Goal: Task Accomplishment & Management: Manage account settings

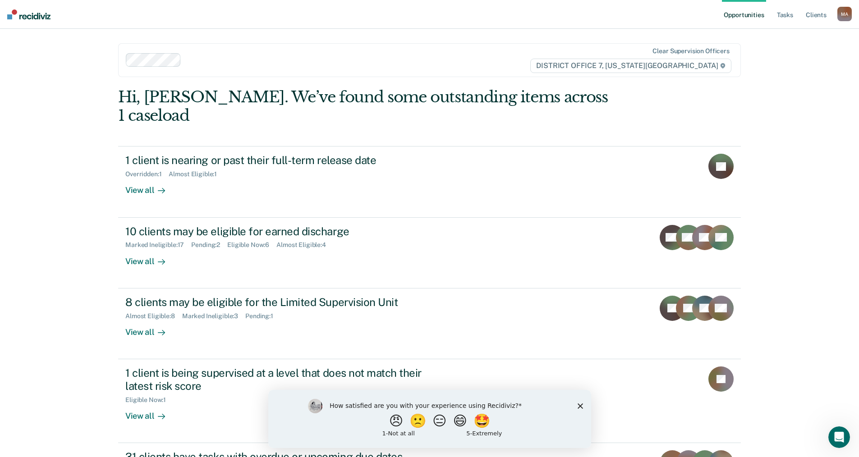
click at [581, 406] on polygon "Close survey" at bounding box center [579, 405] width 5 height 5
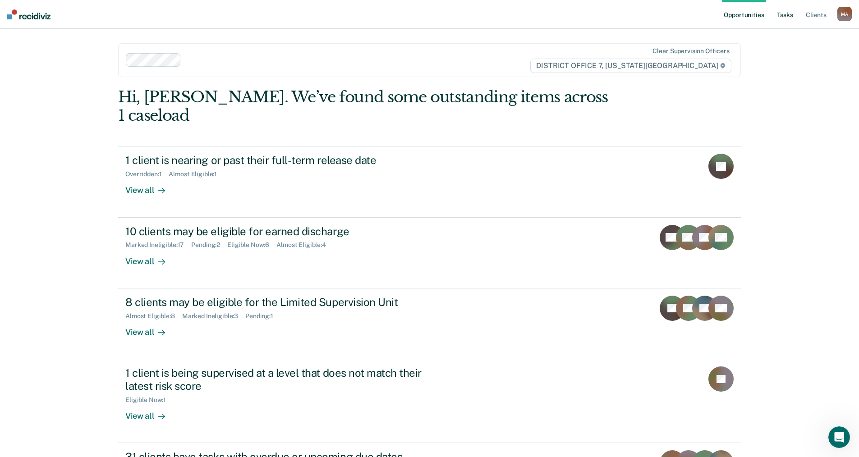
click at [793, 18] on link "Tasks" at bounding box center [785, 14] width 20 height 29
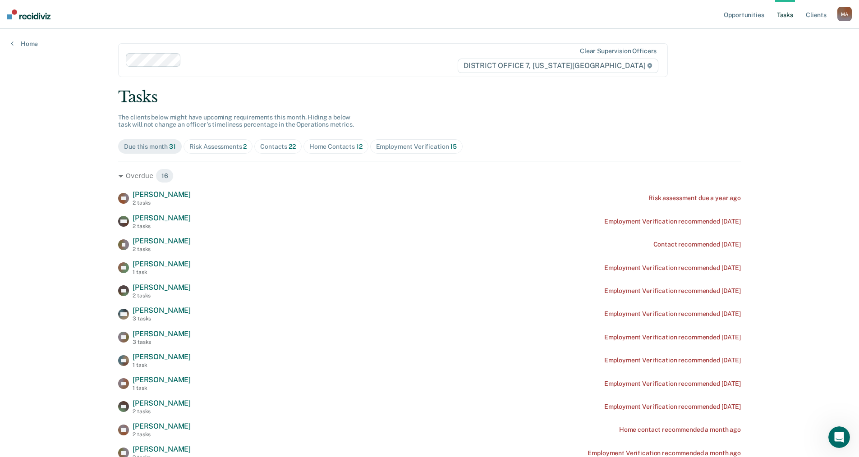
click at [223, 148] on div "Risk Assessments 2" at bounding box center [218, 147] width 58 height 8
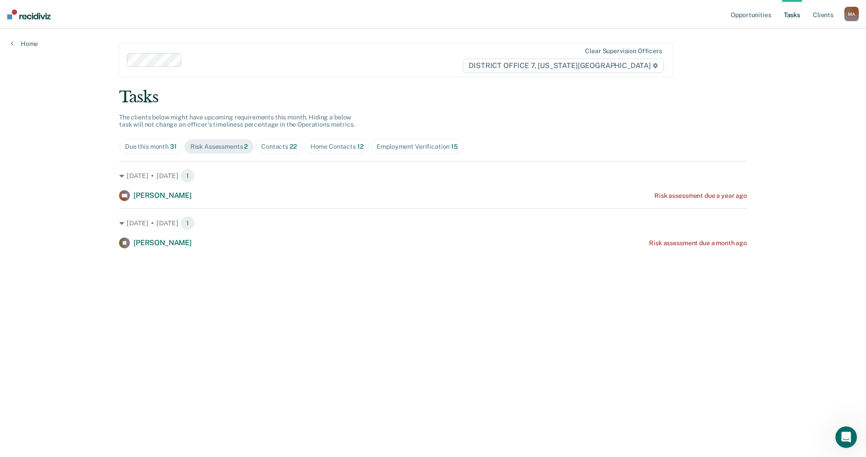
click at [330, 145] on div "Home Contacts 12" at bounding box center [336, 147] width 53 height 8
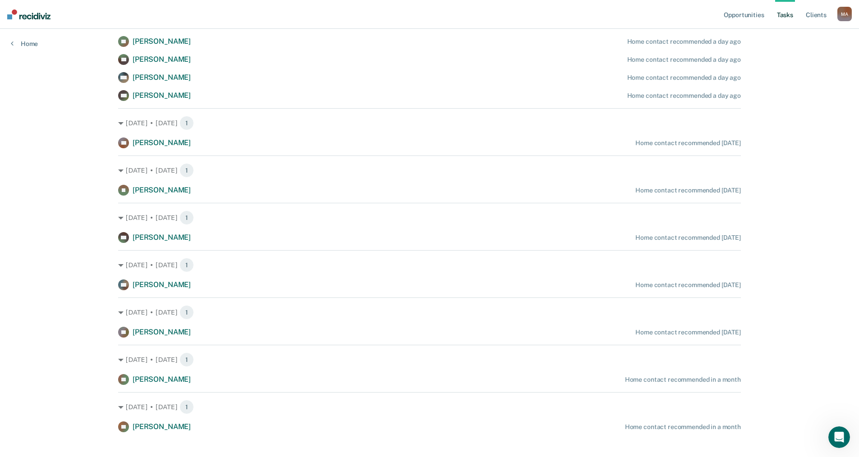
scroll to position [213, 0]
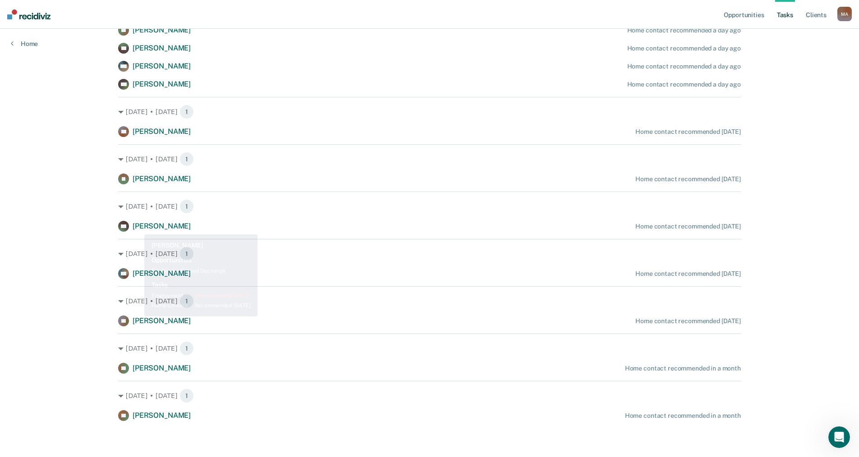
click at [67, 255] on div "Opportunities Tasks Client s [PERSON_NAME], [PERSON_NAME] Profile How it works …" at bounding box center [429, 122] width 859 height 670
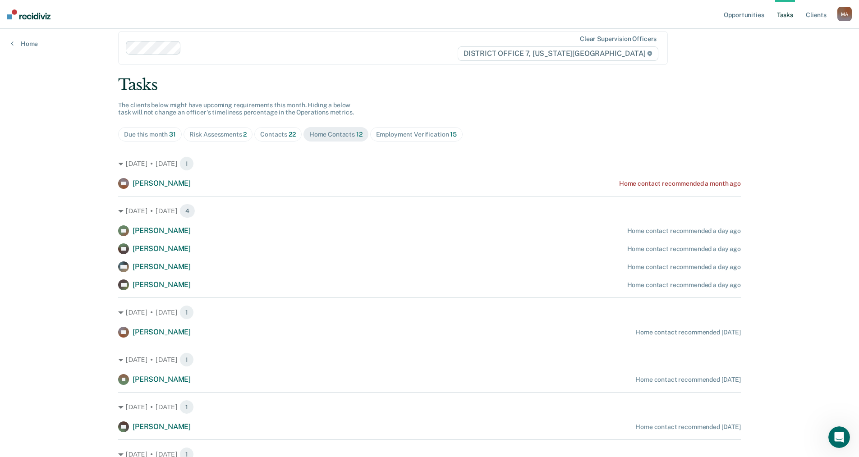
scroll to position [0, 0]
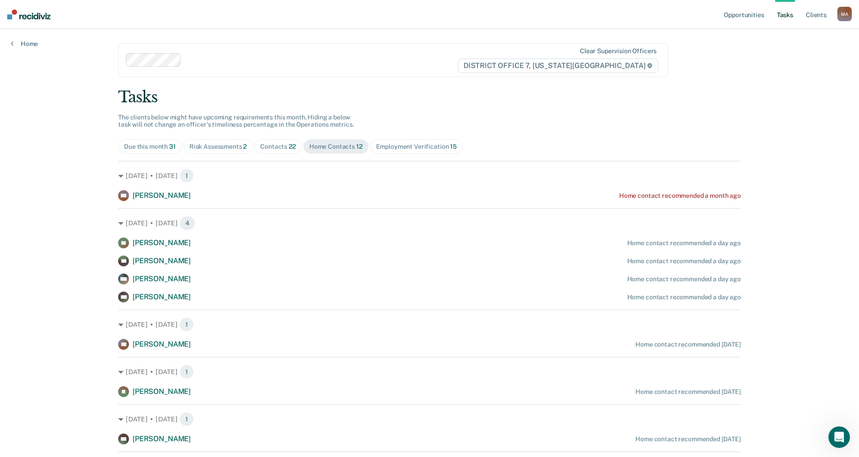
click at [148, 148] on div "Due this month 31" at bounding box center [150, 147] width 52 height 8
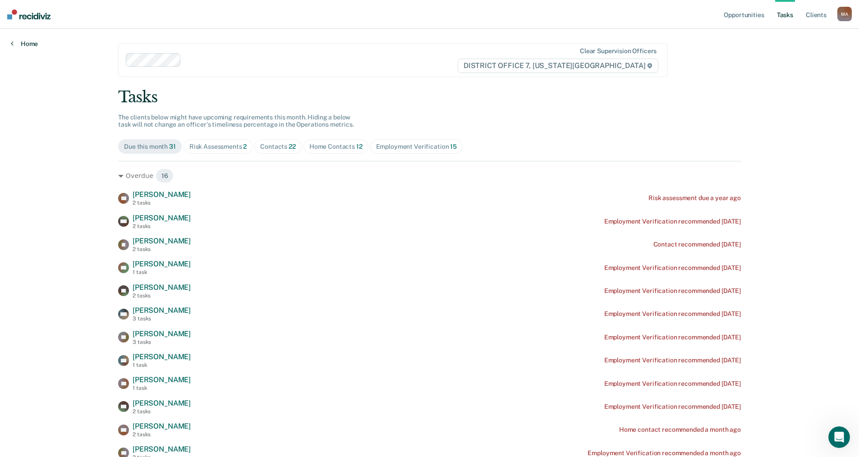
click at [33, 45] on link "Home" at bounding box center [24, 44] width 27 height 8
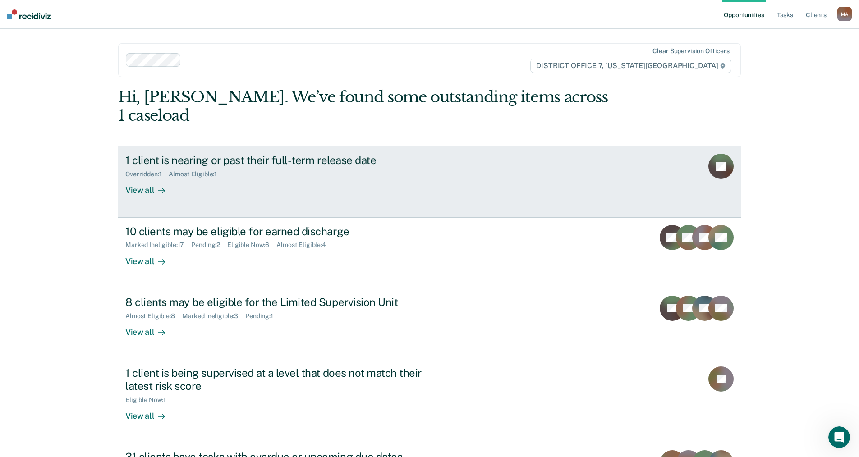
click at [143, 178] on div "View all" at bounding box center [150, 187] width 51 height 18
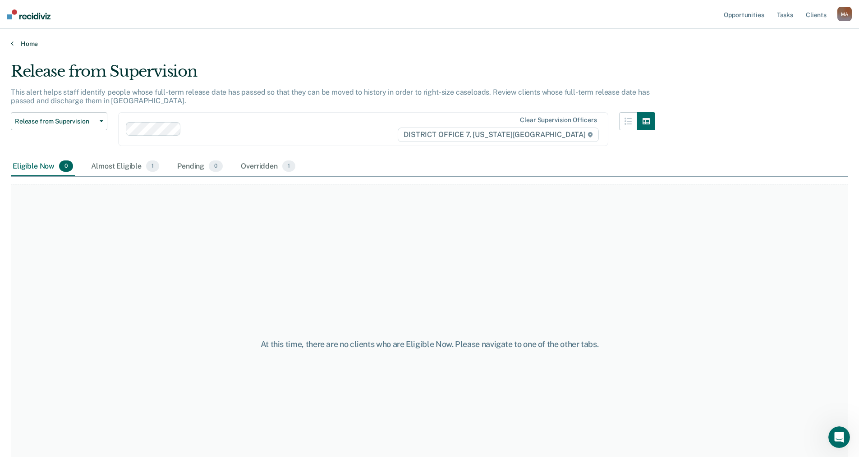
click at [35, 41] on link "Home" at bounding box center [430, 44] width 838 height 8
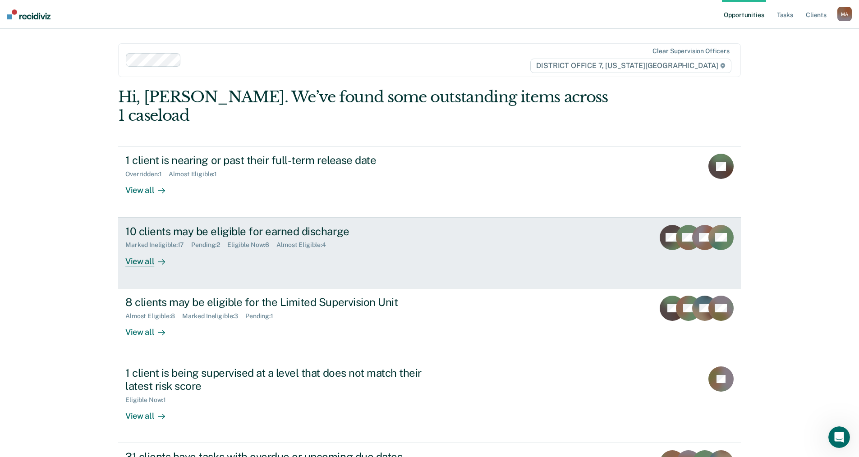
click at [164, 238] on div "Marked Ineligible : 17 Pending : 2 Eligible Now : 6 Almost Eligible : 4" at bounding box center [283, 243] width 317 height 11
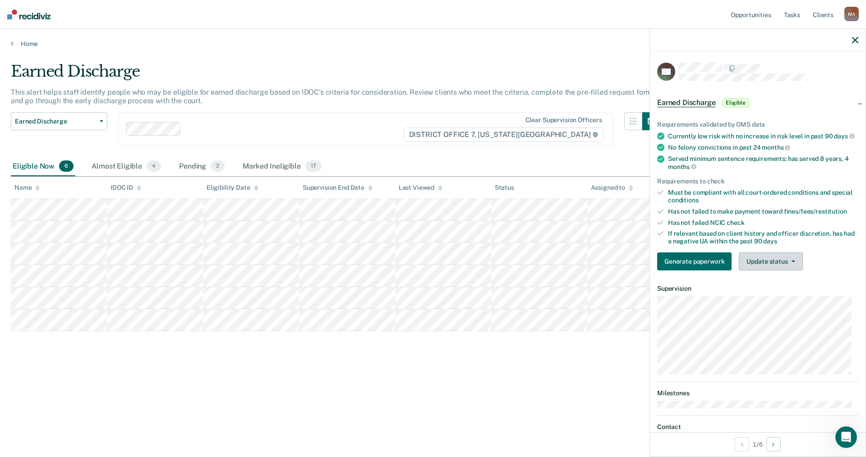
click at [787, 263] on button "Update status" at bounding box center [771, 262] width 64 height 18
click at [776, 304] on button "Mark Ineligible" at bounding box center [782, 298] width 87 height 14
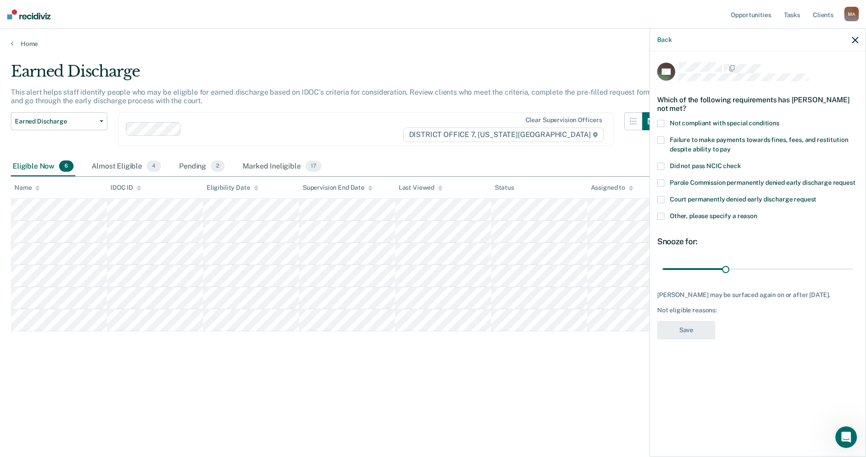
click at [661, 122] on span at bounding box center [660, 123] width 7 height 7
click at [780, 120] on input "Not compliant with special conditions" at bounding box center [780, 120] width 0 height 0
drag, startPoint x: 724, startPoint y: 267, endPoint x: 866, endPoint y: 270, distance: 141.2
type input "90"
click at [853, 270] on input "range" at bounding box center [758, 269] width 190 height 16
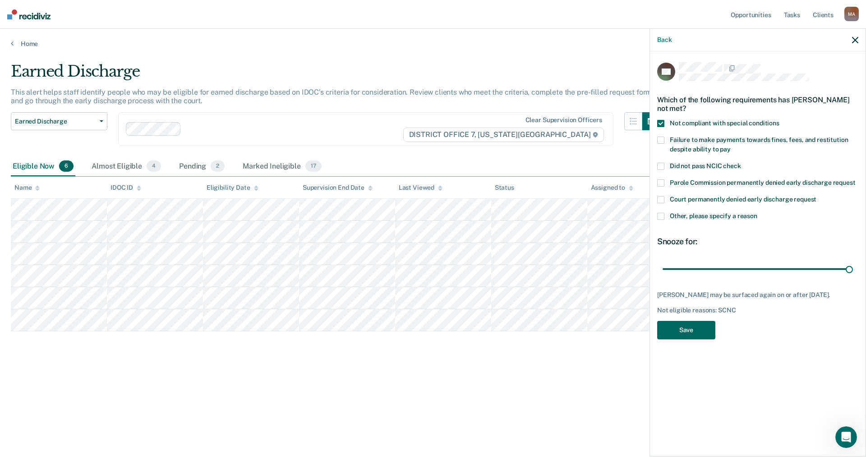
click at [692, 326] on button "Save" at bounding box center [686, 330] width 58 height 18
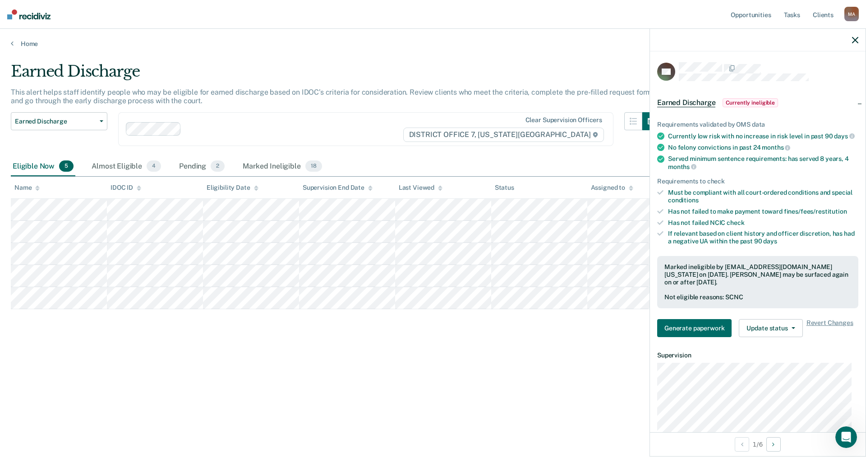
click at [855, 41] on icon "button" at bounding box center [855, 40] width 6 height 6
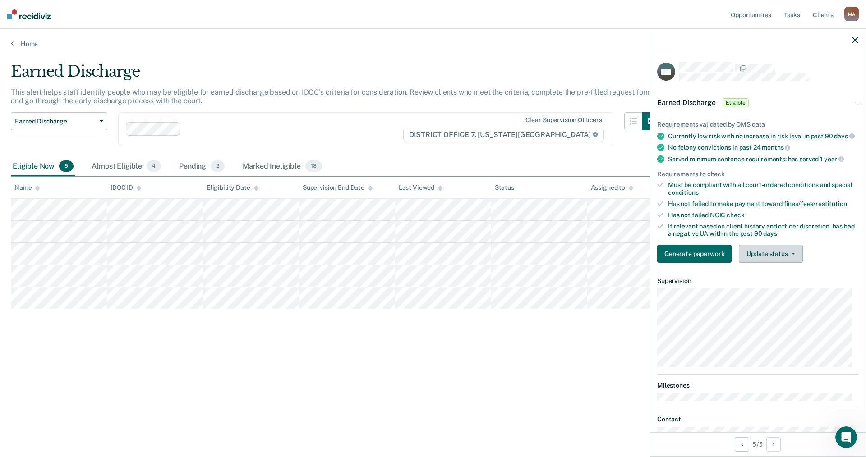
click at [795, 261] on button "Update status" at bounding box center [771, 254] width 64 height 18
click at [800, 295] on button "Mark Ineligible" at bounding box center [782, 290] width 87 height 14
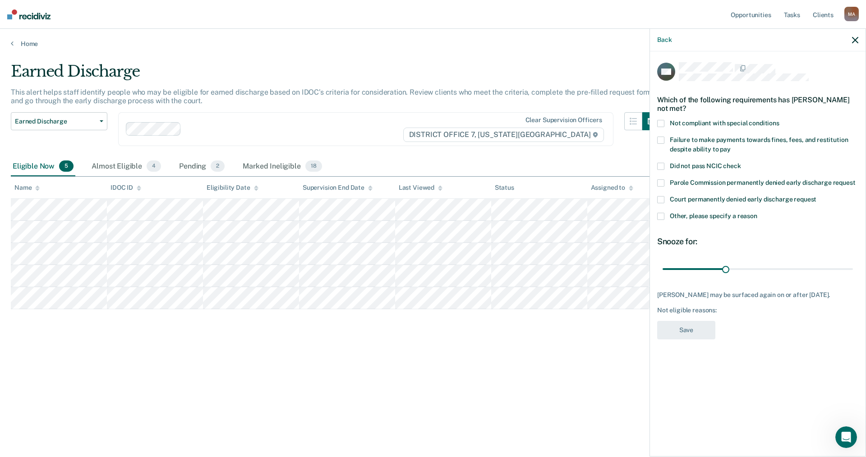
click at [659, 139] on span at bounding box center [660, 140] width 7 height 7
click at [731, 146] on input "Failure to make payments towards fines, fees, and restitution despite ability t…" at bounding box center [731, 146] width 0 height 0
drag, startPoint x: 728, startPoint y: 268, endPoint x: 858, endPoint y: 274, distance: 130.5
type input "90"
click at [853, 266] on input "range" at bounding box center [758, 269] width 190 height 16
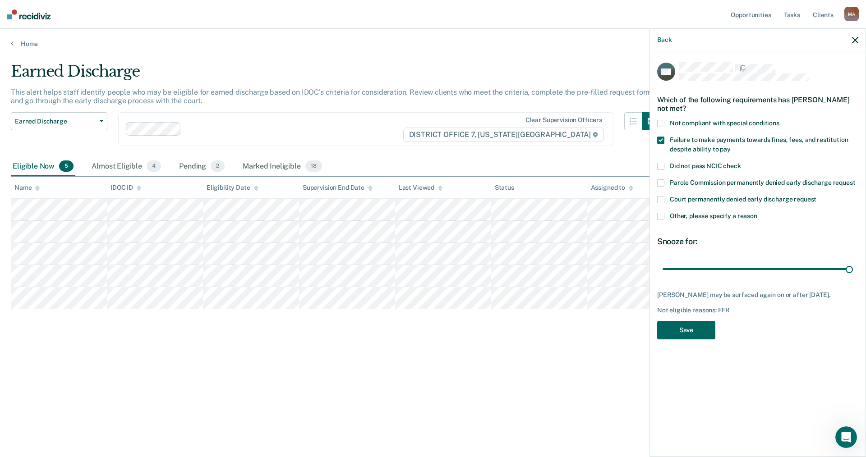
click at [688, 328] on button "Save" at bounding box center [686, 330] width 58 height 18
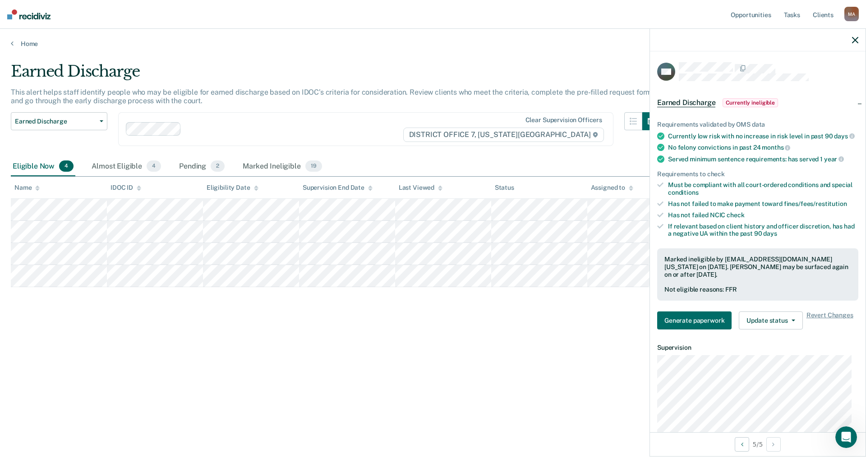
drag, startPoint x: 857, startPoint y: 40, endPoint x: 758, endPoint y: 159, distance: 154.4
click at [857, 39] on icon "button" at bounding box center [855, 40] width 6 height 6
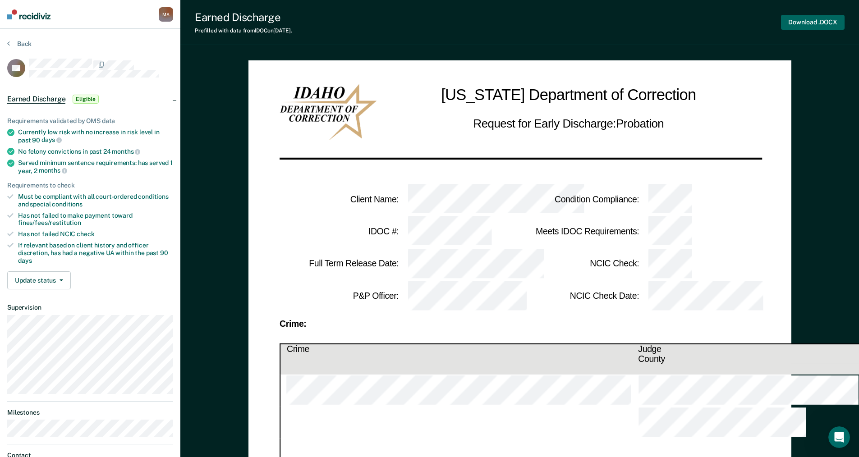
click at [805, 19] on button "Download .DOCX" at bounding box center [813, 22] width 64 height 15
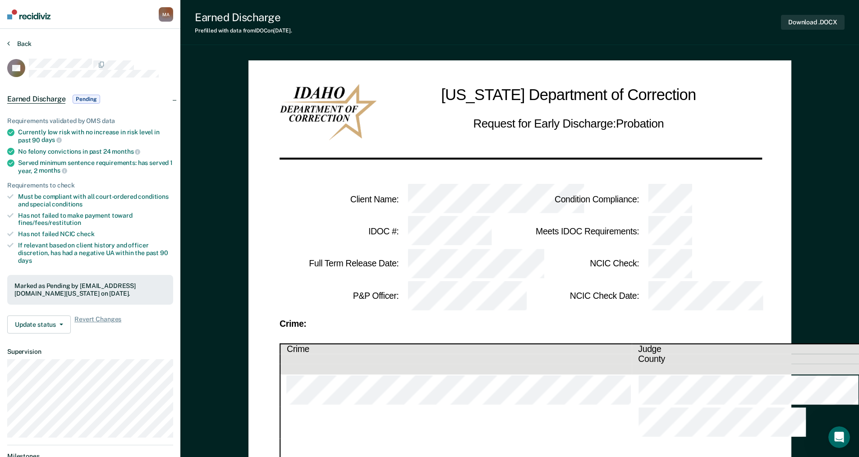
click at [12, 46] on button "Back" at bounding box center [19, 44] width 24 height 8
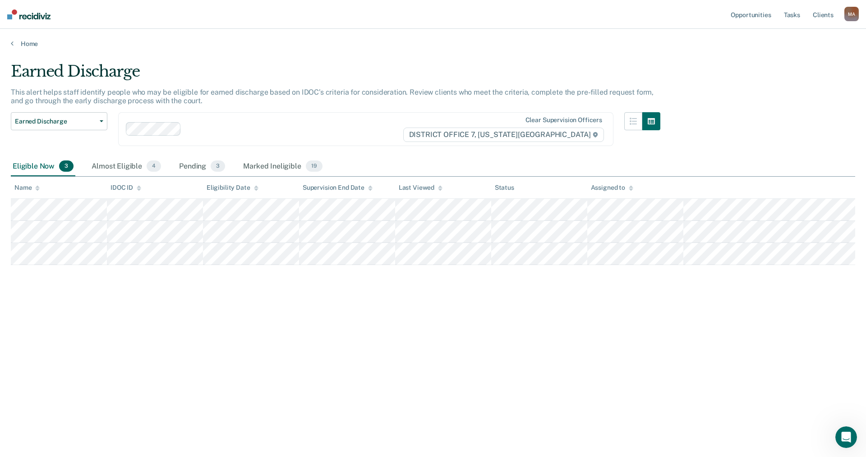
click at [181, 322] on div "Earned Discharge This alert helps staff identify people who may be eligible for…" at bounding box center [433, 226] width 844 height 328
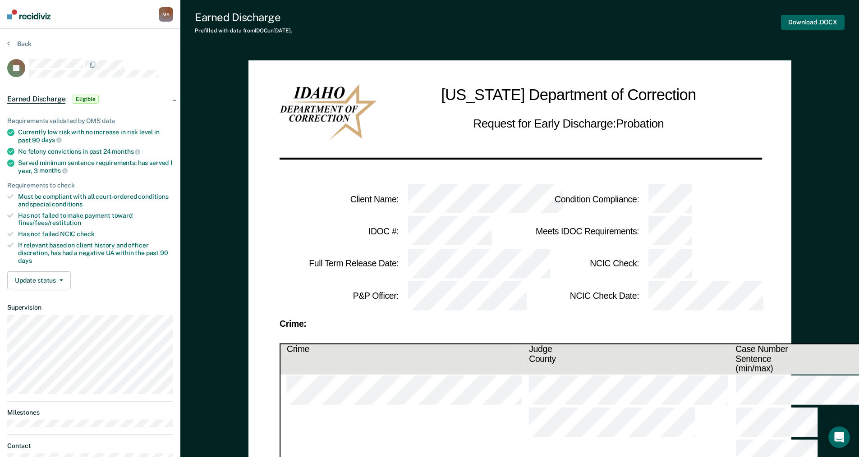
click at [804, 24] on button "Download .DOCX" at bounding box center [813, 22] width 64 height 15
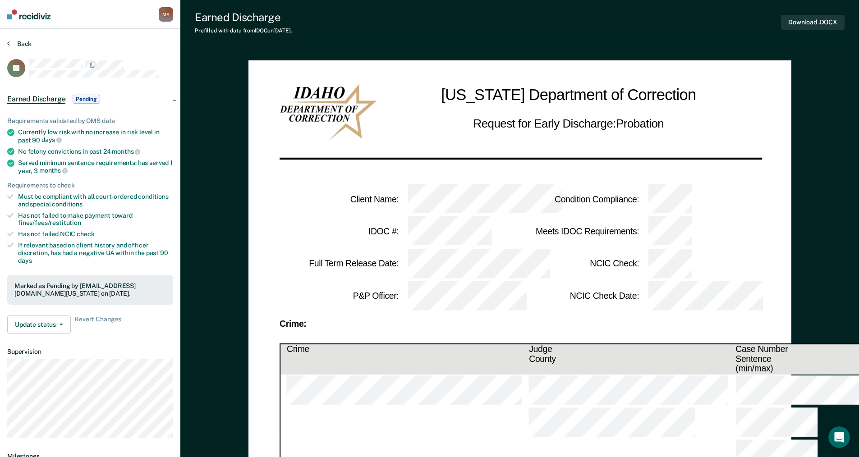
click at [8, 44] on icon at bounding box center [8, 43] width 3 height 7
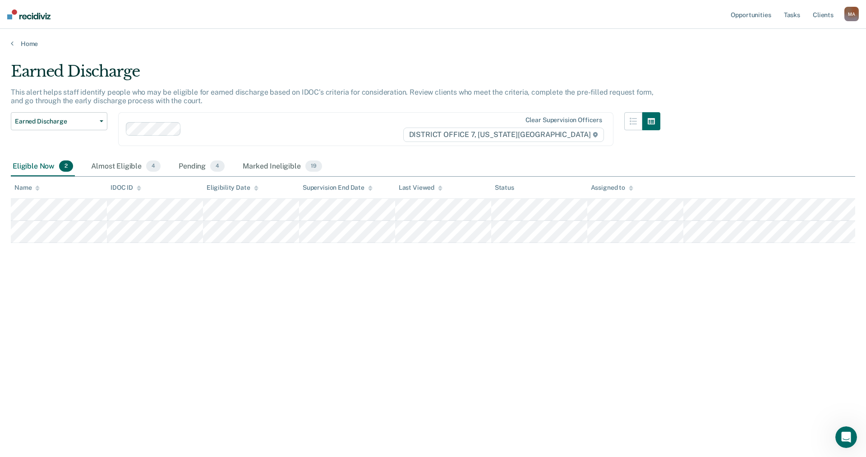
drag, startPoint x: 172, startPoint y: 281, endPoint x: 80, endPoint y: 245, distance: 98.3
click at [172, 281] on div "Earned Discharge This alert helps staff identify people who may be eligible for…" at bounding box center [433, 226] width 844 height 328
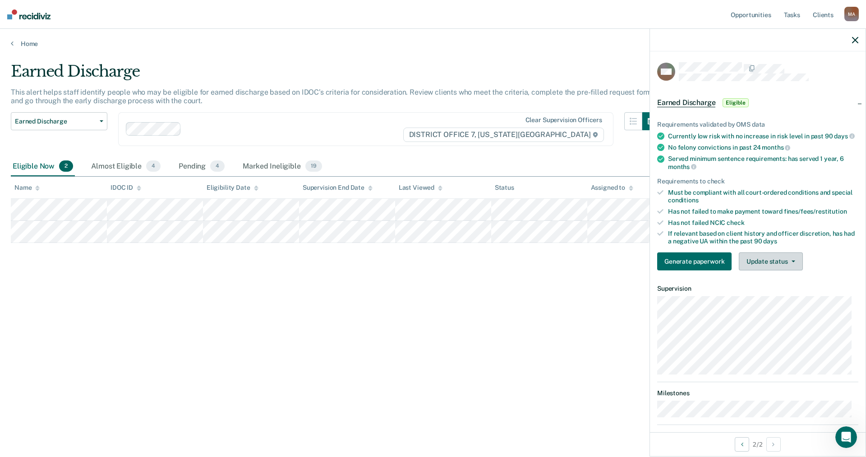
click at [790, 270] on button "Update status" at bounding box center [771, 262] width 64 height 18
click at [790, 304] on button "Mark Ineligible" at bounding box center [782, 298] width 87 height 14
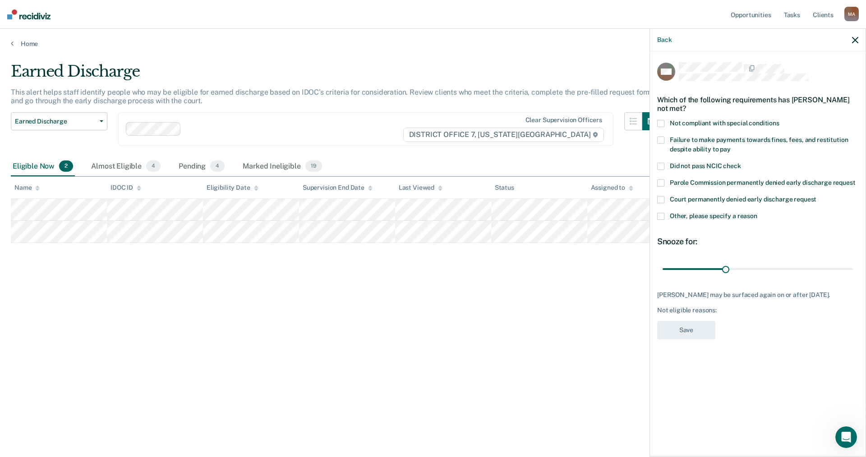
click at [660, 142] on span at bounding box center [660, 140] width 7 height 7
click at [731, 146] on input "Failure to make payments towards fines, fees, and restitution despite ability t…" at bounding box center [731, 146] width 0 height 0
drag, startPoint x: 728, startPoint y: 269, endPoint x: 861, endPoint y: 266, distance: 133.1
type input "90"
click at [853, 262] on input "range" at bounding box center [758, 269] width 190 height 16
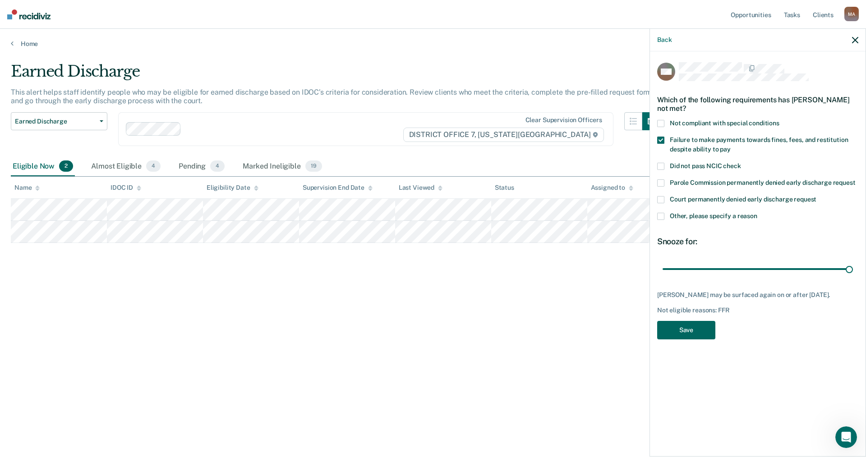
click at [691, 337] on button "Save" at bounding box center [686, 330] width 58 height 18
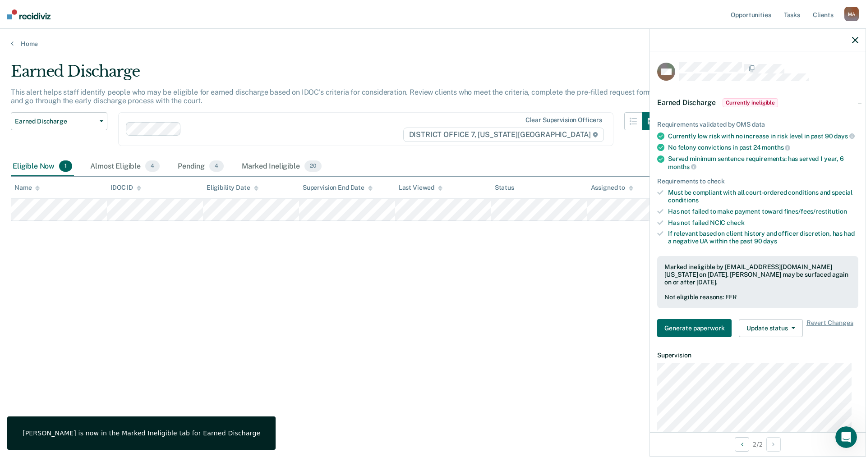
click at [440, 318] on div "Earned Discharge This alert helps staff identify people who may be eligible for…" at bounding box center [433, 226] width 844 height 328
click at [856, 42] on icon "button" at bounding box center [855, 40] width 6 height 6
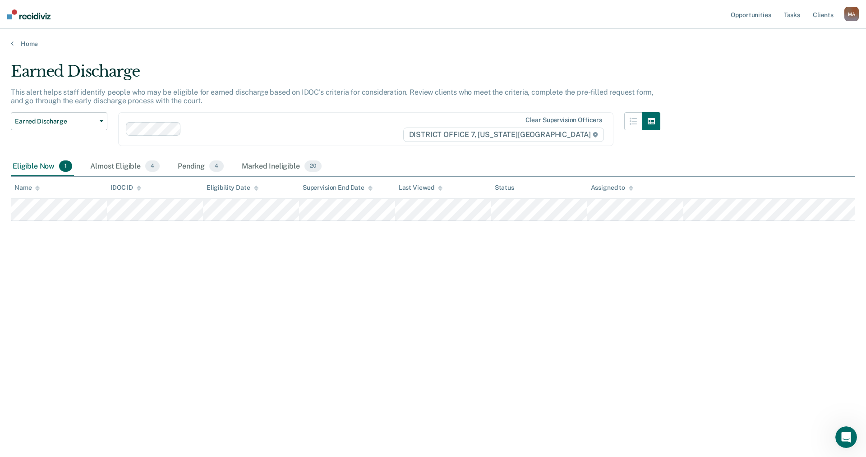
click at [146, 316] on div "Earned Discharge This alert helps staff identify people who may be eligible for…" at bounding box center [433, 226] width 844 height 328
click at [30, 45] on link "Home" at bounding box center [433, 44] width 844 height 8
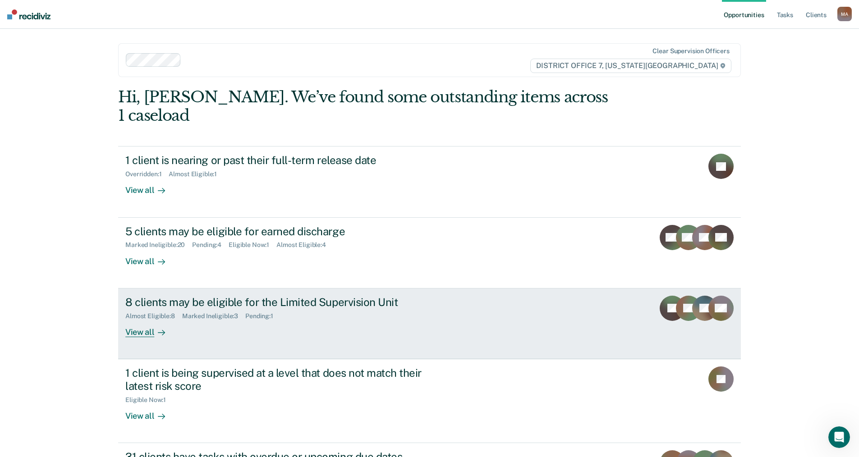
click at [144, 320] on div "View all" at bounding box center [150, 329] width 51 height 18
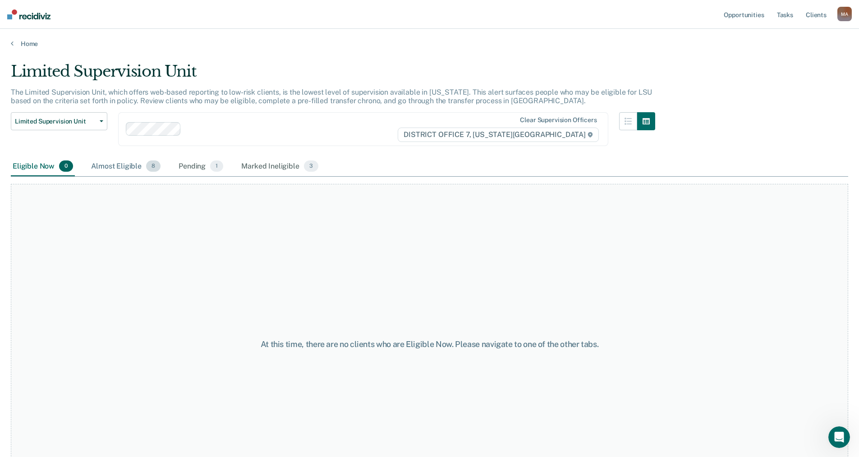
click at [115, 163] on div "Almost Eligible 8" at bounding box center [125, 167] width 73 height 20
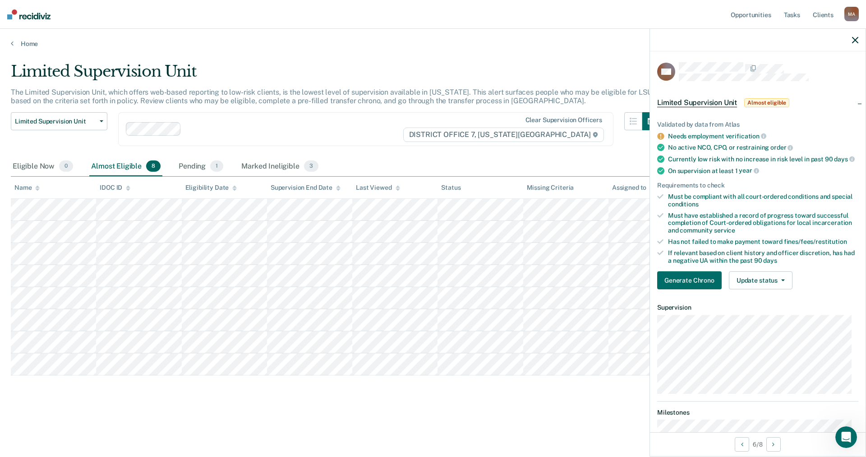
click at [92, 415] on div "Limited Supervision Unit The Limited Supervision Unit, which offers web-based r…" at bounding box center [433, 240] width 844 height 356
click at [857, 37] on button "button" at bounding box center [855, 40] width 6 height 8
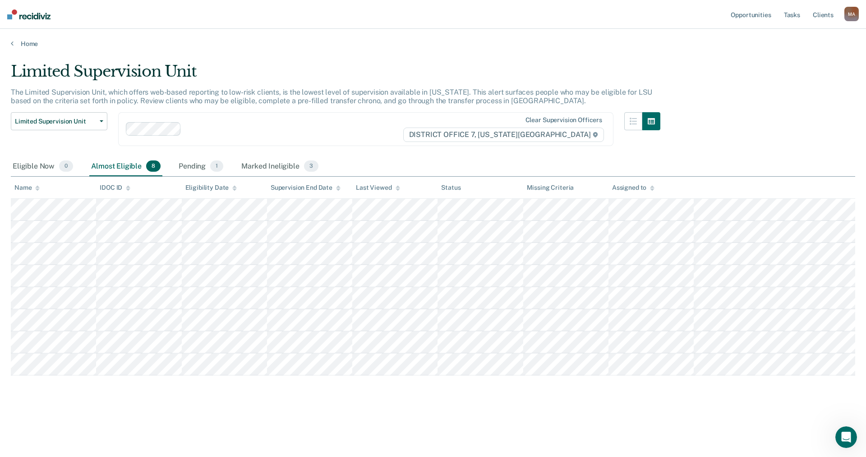
click at [119, 413] on div "Limited Supervision Unit The Limited Supervision Unit, which offers web-based r…" at bounding box center [433, 240] width 844 height 356
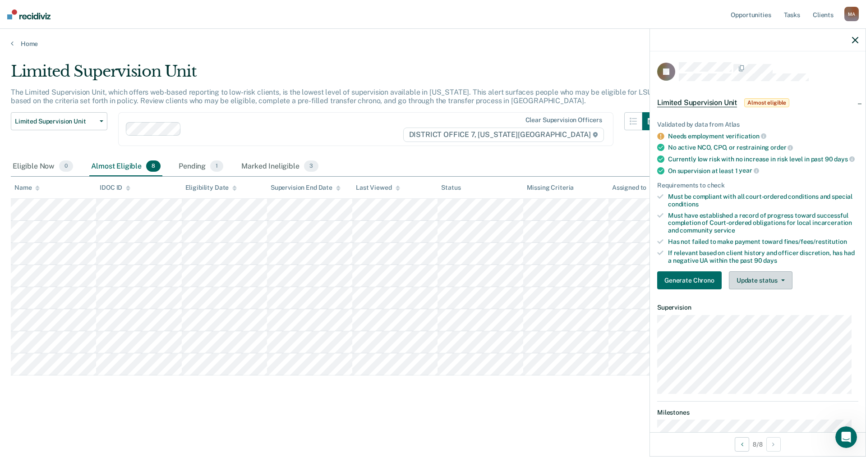
click at [775, 290] on button "Update status" at bounding box center [761, 281] width 64 height 18
click at [768, 324] on button "Mark Ineligible" at bounding box center [772, 316] width 87 height 14
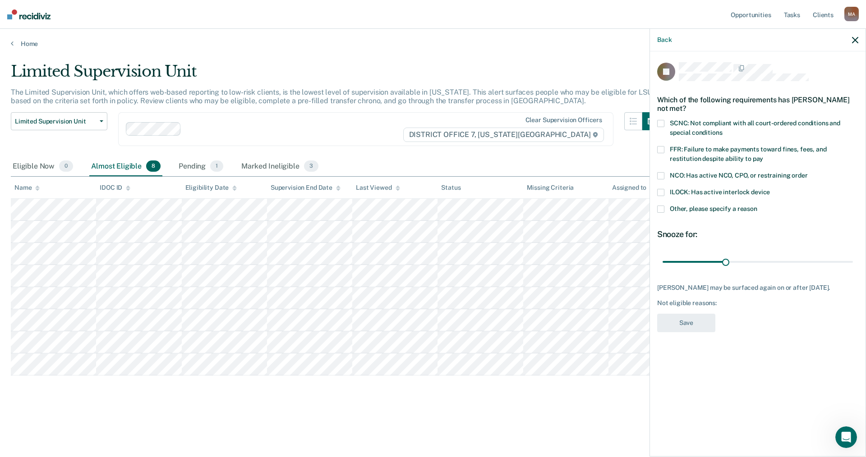
click at [663, 207] on span at bounding box center [660, 209] width 7 height 7
click at [757, 206] on input "Other, please specify a reason" at bounding box center [757, 206] width 0 height 0
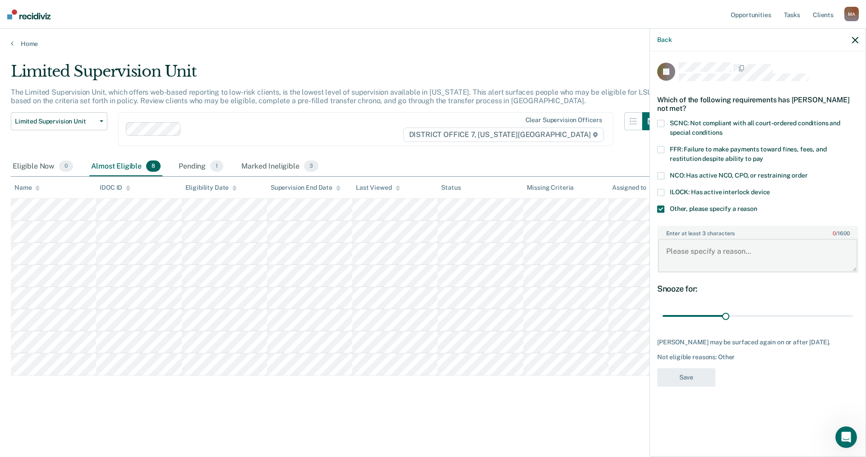
click at [701, 258] on textarea "Enter at least 3 characters 0 / 1600" at bounding box center [757, 255] width 199 height 33
type textarea "Currently incarcerated on a violation."
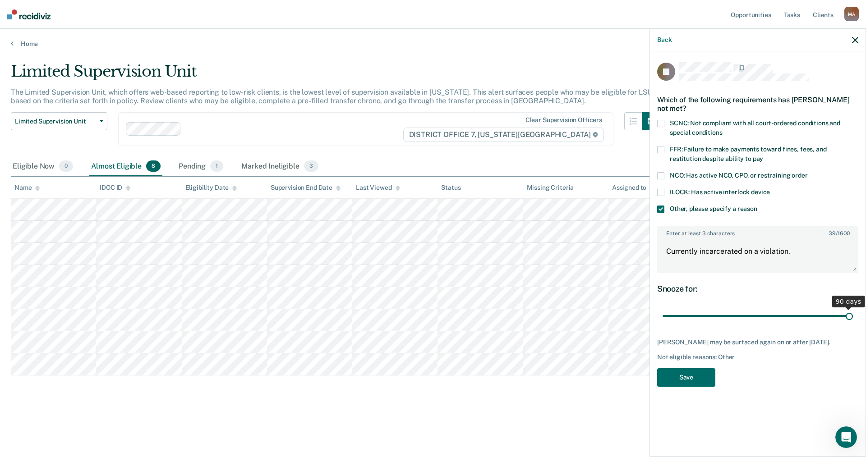
drag, startPoint x: 726, startPoint y: 316, endPoint x: 866, endPoint y: 326, distance: 139.8
type input "90"
click at [853, 324] on input "range" at bounding box center [758, 317] width 190 height 16
click at [683, 372] on button "Save" at bounding box center [686, 378] width 58 height 18
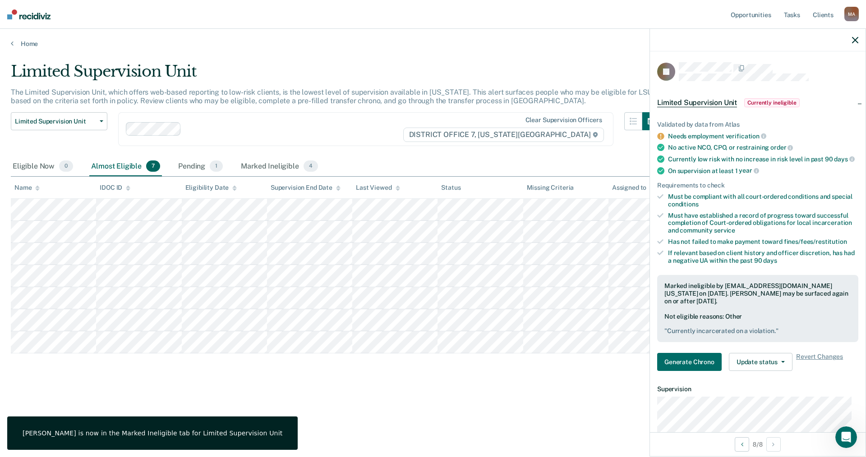
click at [400, 376] on div "Limited Supervision Unit The Limited Supervision Unit, which offers web-based r…" at bounding box center [433, 226] width 844 height 328
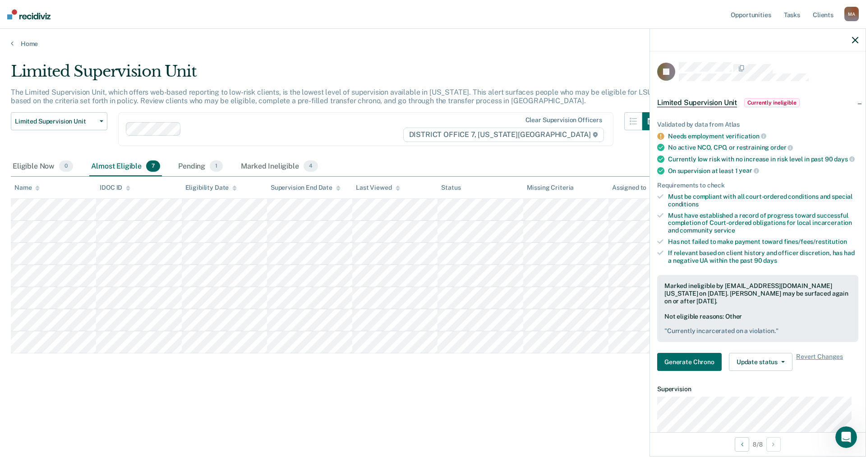
click at [855, 40] on icon "button" at bounding box center [855, 40] width 6 height 6
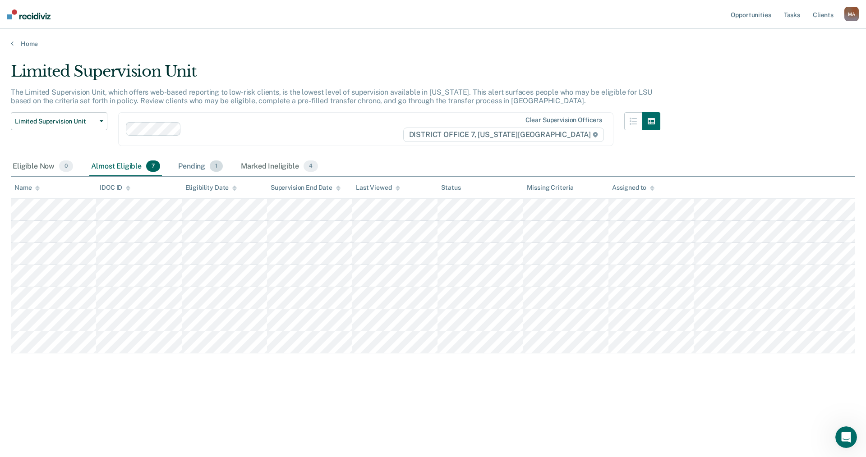
click at [191, 164] on div "Pending 1" at bounding box center [200, 167] width 48 height 20
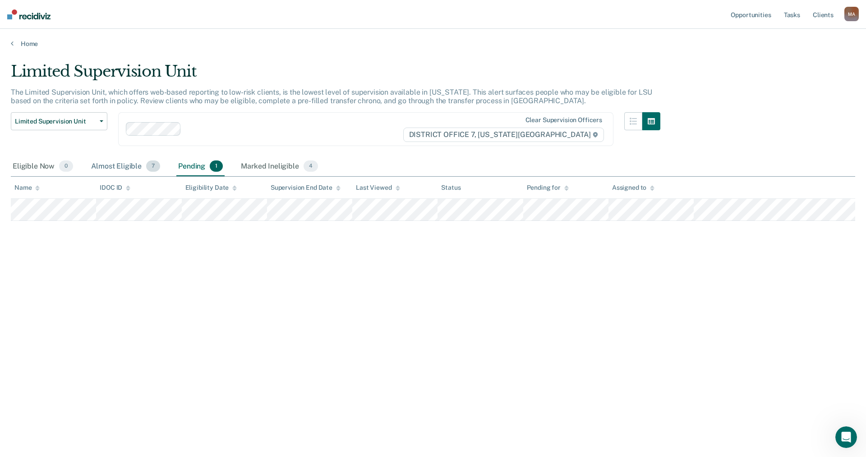
click at [115, 164] on div "Almost Eligible 7" at bounding box center [125, 167] width 73 height 20
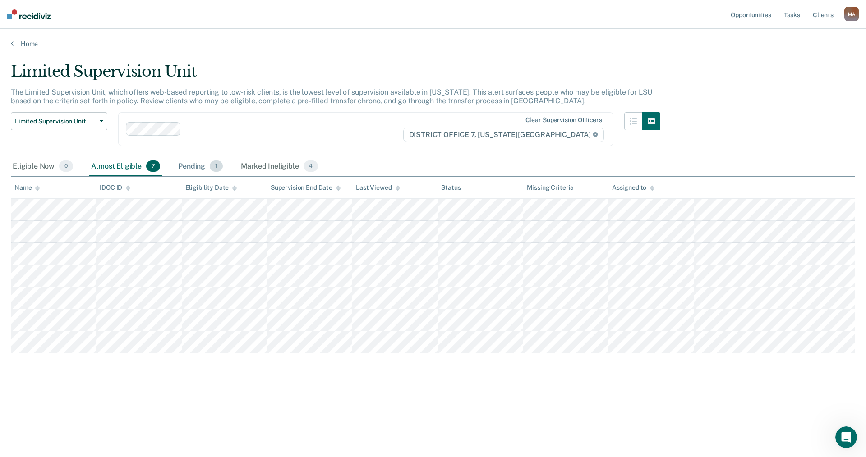
click at [192, 163] on div "Pending 1" at bounding box center [200, 167] width 48 height 20
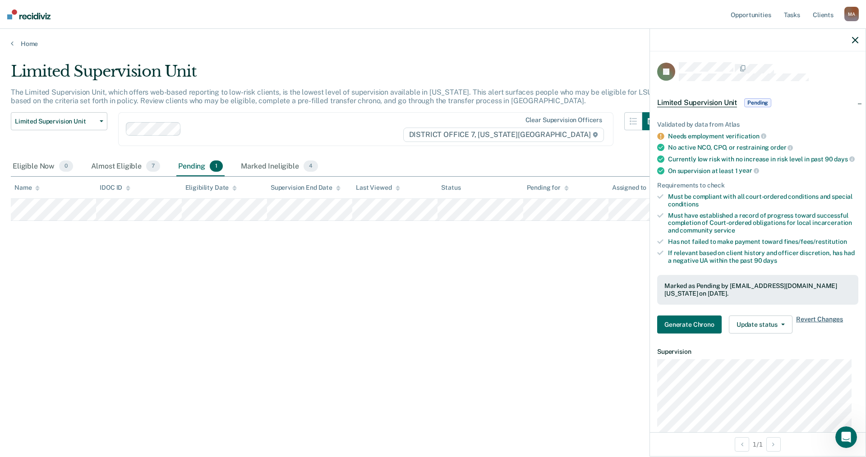
click at [821, 326] on span "Revert Changes" at bounding box center [819, 325] width 47 height 18
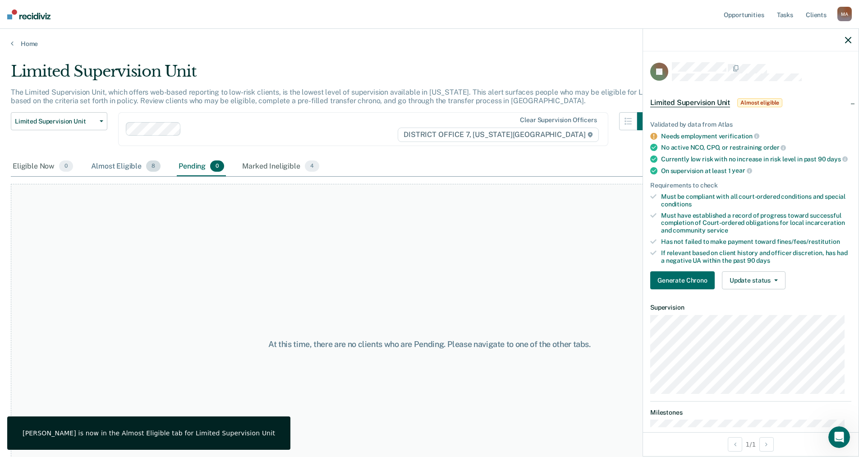
click at [123, 164] on div "Almost Eligible 8" at bounding box center [125, 167] width 73 height 20
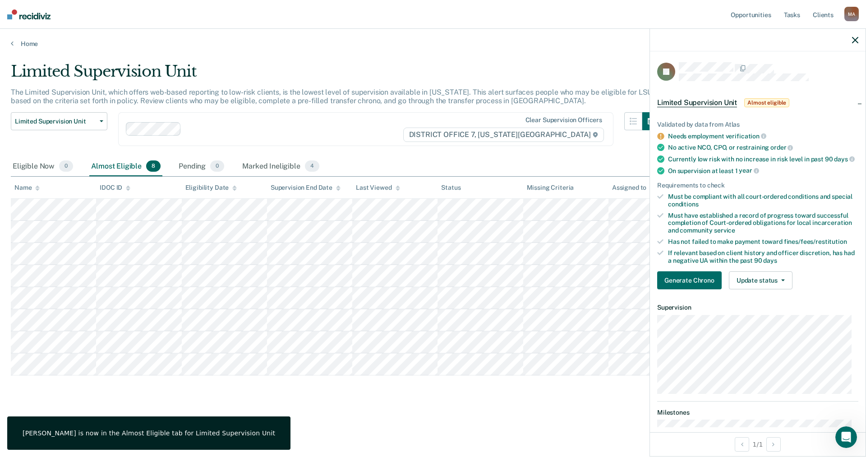
click at [509, 395] on div "Limited Supervision Unit The Limited Supervision Unit, which offers web-based r…" at bounding box center [433, 240] width 844 height 356
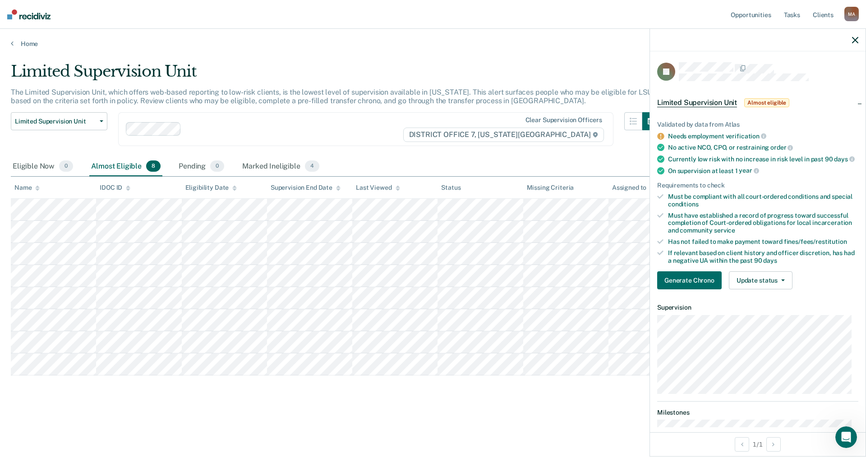
click at [858, 43] on icon "button" at bounding box center [855, 40] width 6 height 6
click at [759, 285] on button "Update status" at bounding box center [761, 281] width 64 height 18
click at [476, 409] on div "Limited Supervision Unit The Limited Supervision Unit, which offers web-based r…" at bounding box center [433, 240] width 844 height 356
click at [854, 42] on icon "button" at bounding box center [855, 40] width 6 height 6
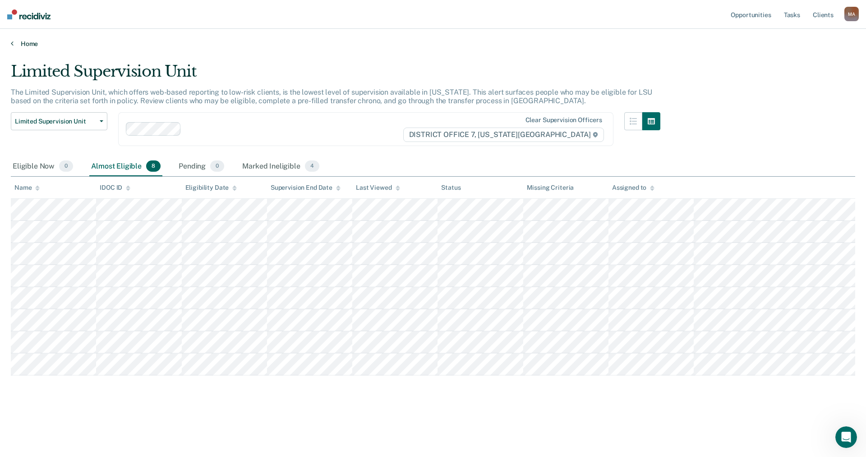
click at [26, 45] on link "Home" at bounding box center [433, 44] width 844 height 8
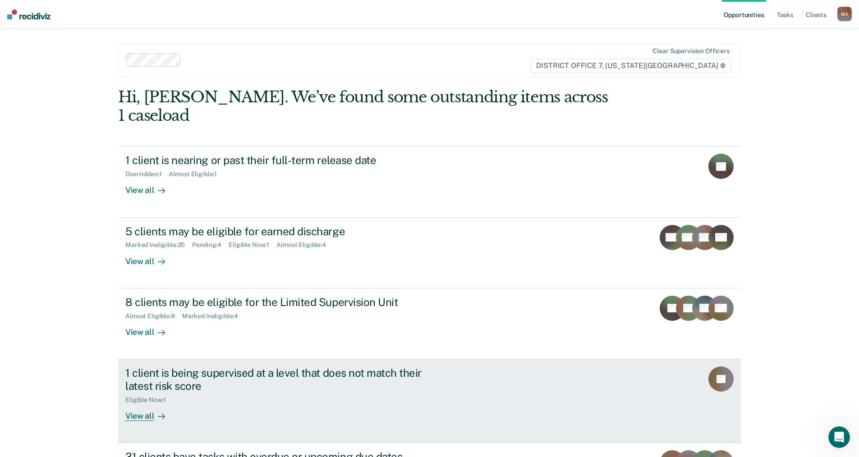
click at [143, 404] on div "View all" at bounding box center [150, 413] width 51 height 18
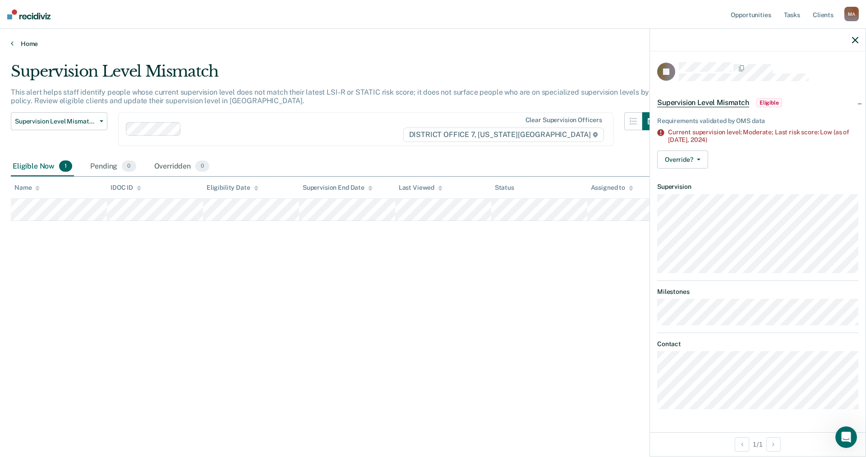
click at [23, 42] on link "Home" at bounding box center [433, 44] width 844 height 8
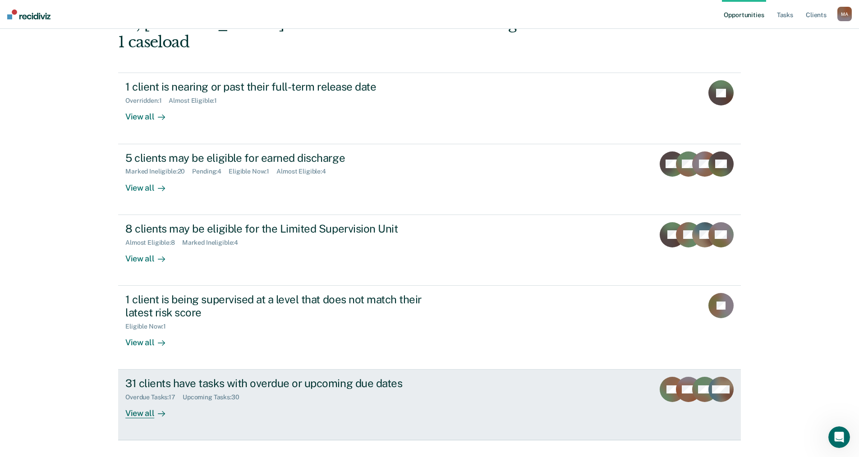
scroll to position [74, 0]
click at [146, 401] on div "View all" at bounding box center [150, 410] width 51 height 18
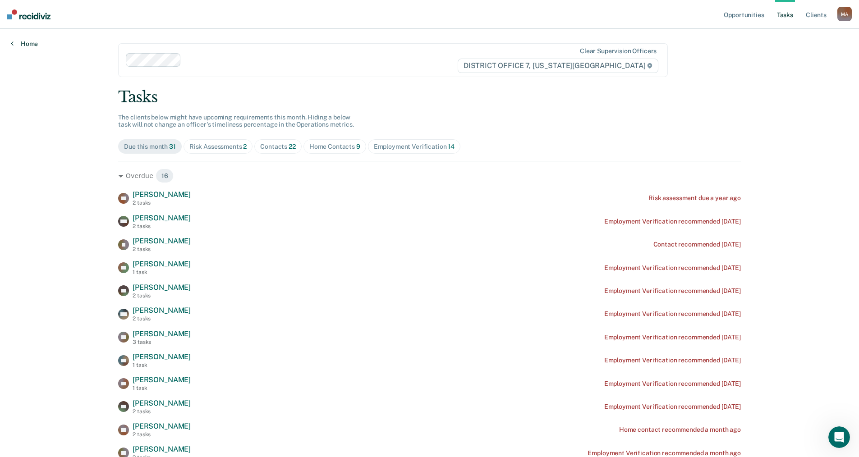
click at [26, 41] on link "Home" at bounding box center [24, 44] width 27 height 8
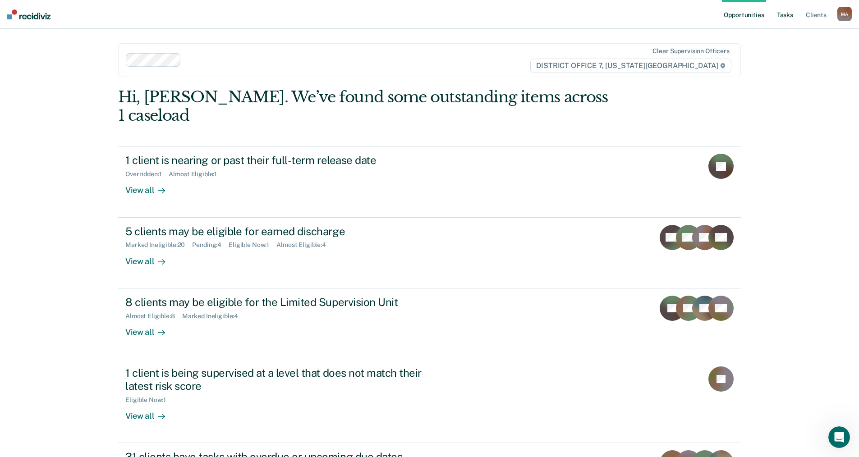
click at [782, 17] on link "Tasks" at bounding box center [785, 14] width 20 height 29
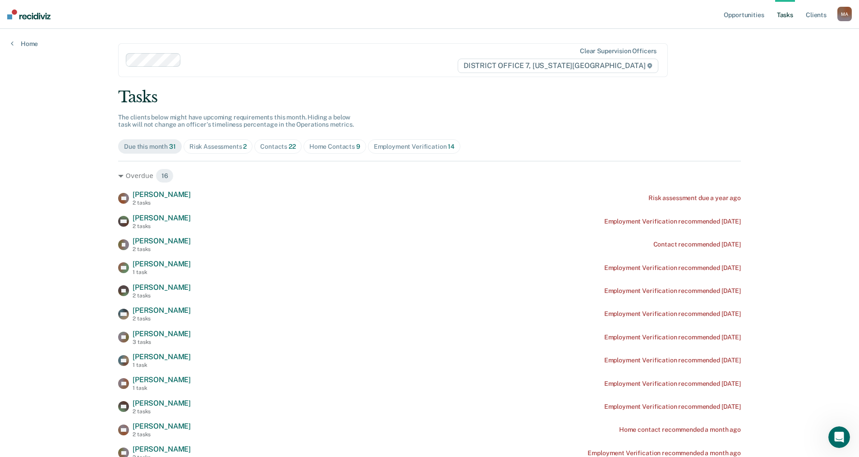
click at [274, 147] on div "Contacts 22" at bounding box center [278, 147] width 36 height 8
